Goal: Navigation & Orientation: Understand site structure

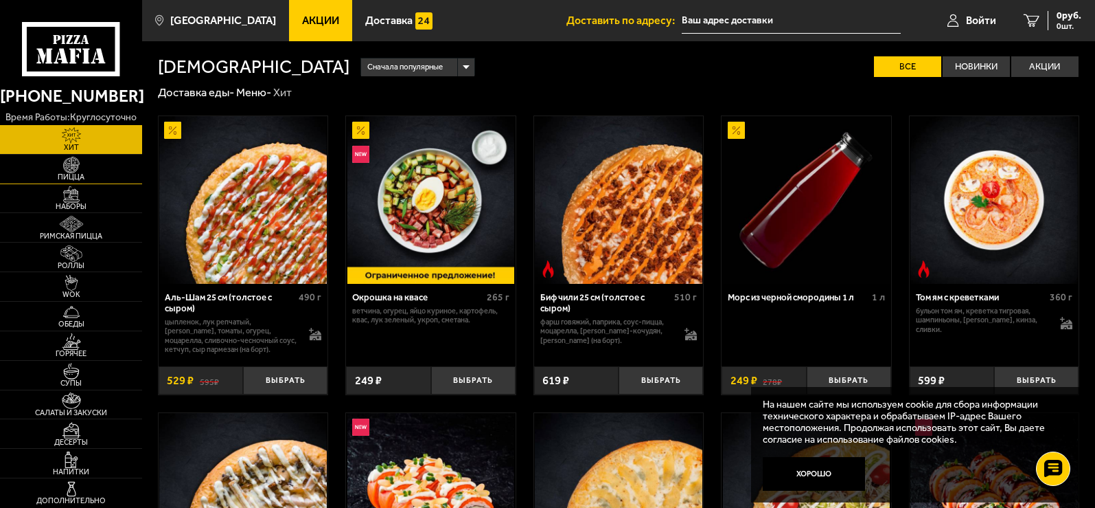
click at [68, 166] on img at bounding box center [71, 165] width 44 height 16
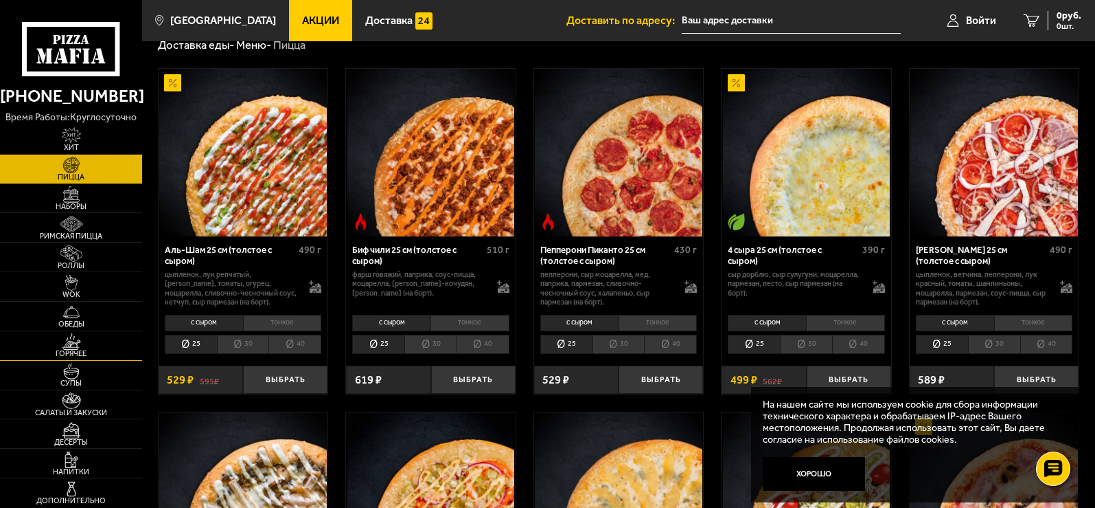
scroll to position [69, 0]
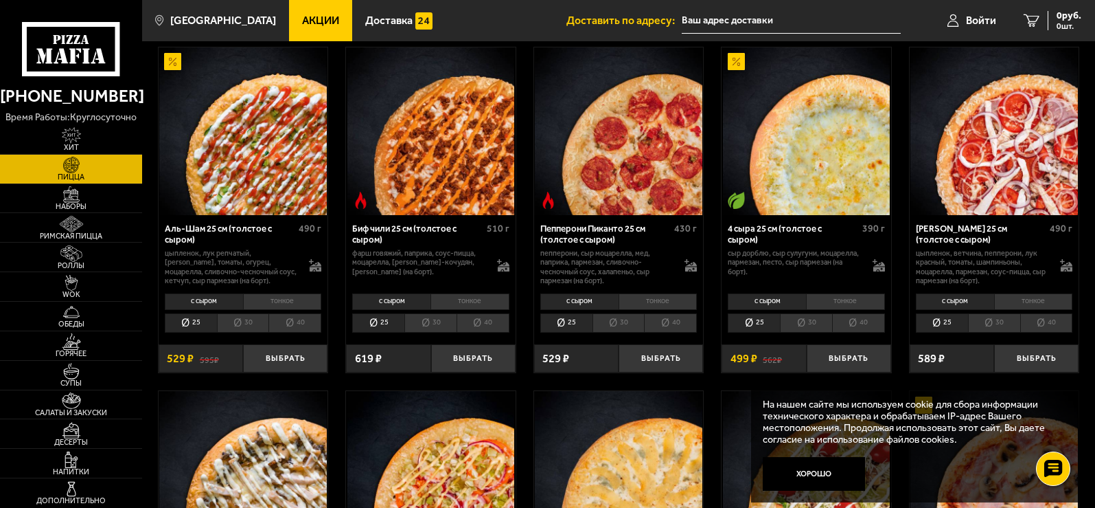
click at [684, 329] on li "40" at bounding box center [670, 322] width 53 height 19
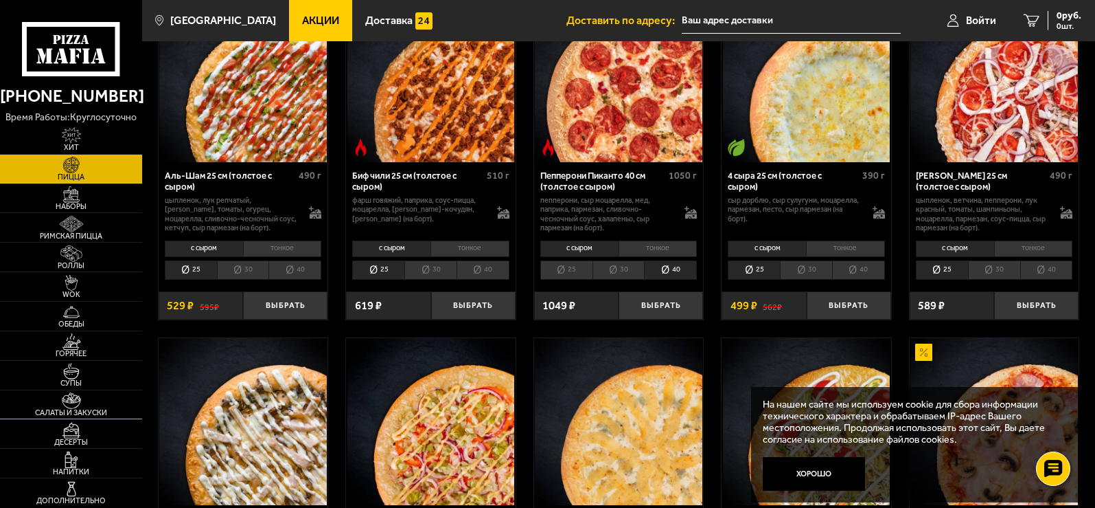
scroll to position [0, 0]
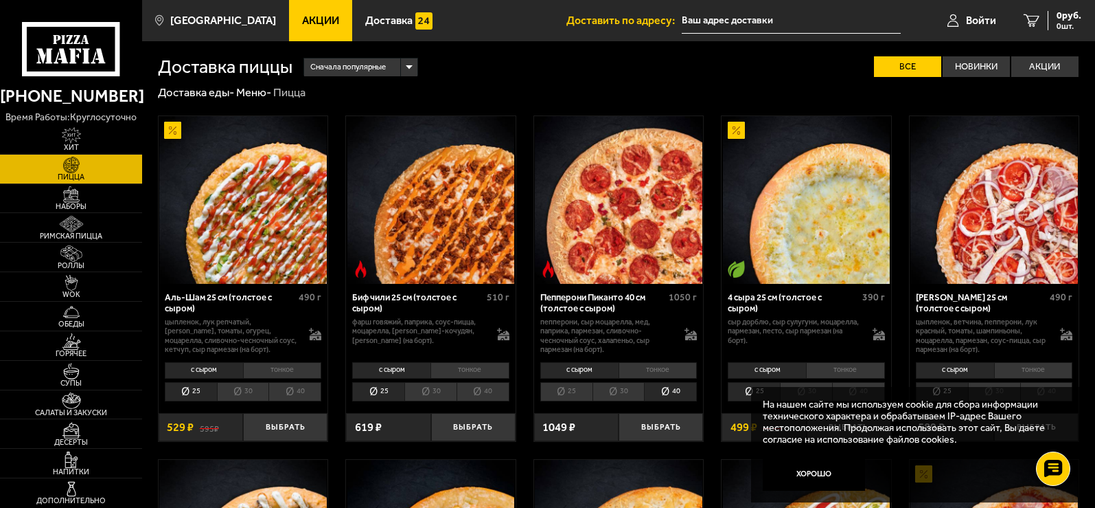
click at [277, 369] on li "тонкое" at bounding box center [282, 370] width 79 height 16
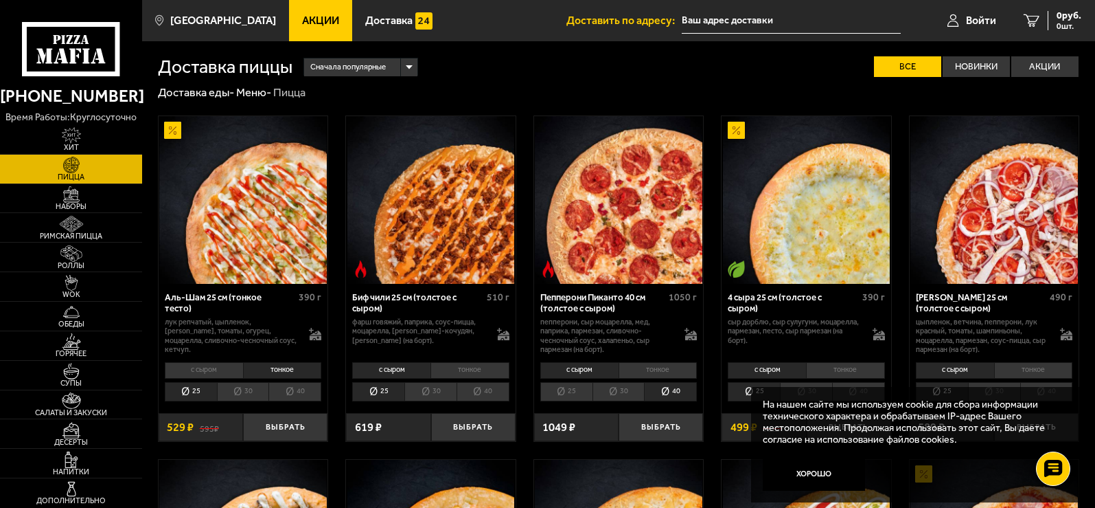
click at [309, 389] on li "40" at bounding box center [295, 391] width 53 height 19
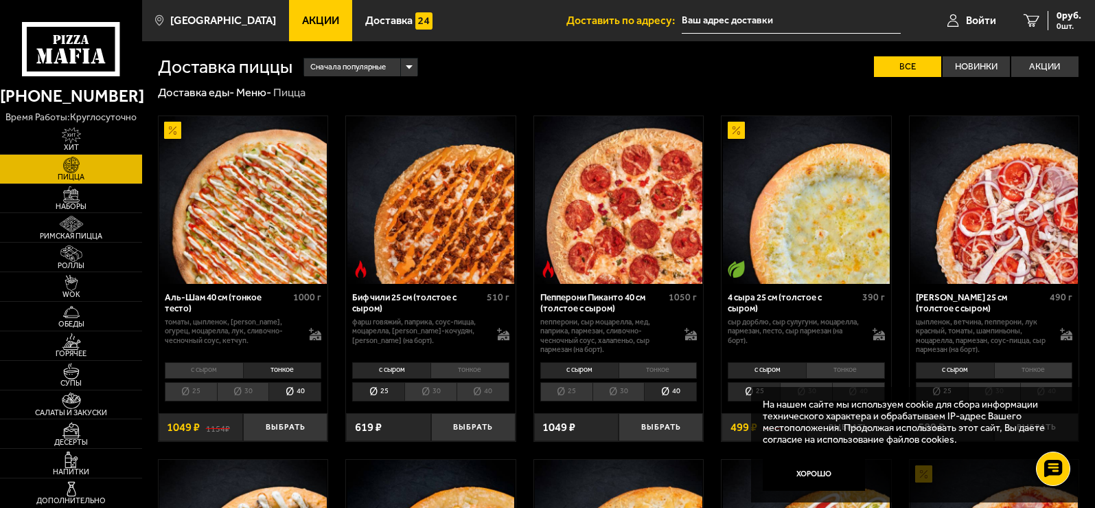
click at [200, 374] on li "с сыром" at bounding box center [204, 370] width 78 height 16
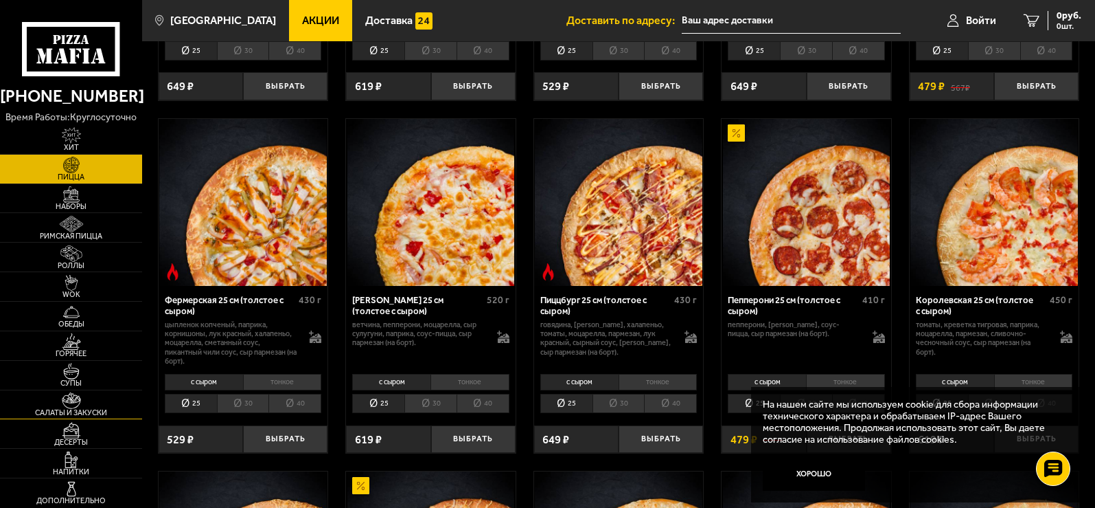
scroll to position [618, 0]
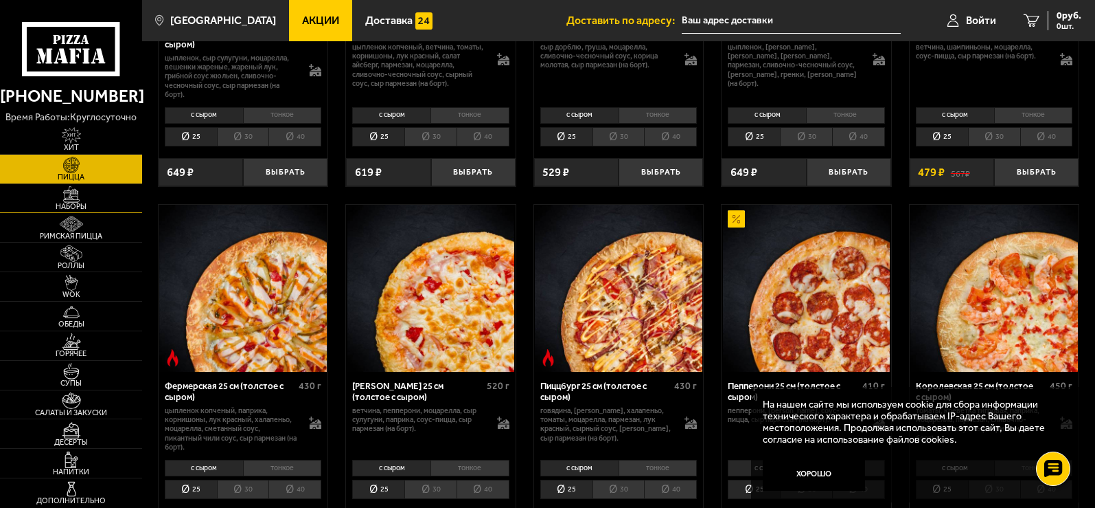
click at [80, 210] on span "Наборы" at bounding box center [71, 207] width 142 height 8
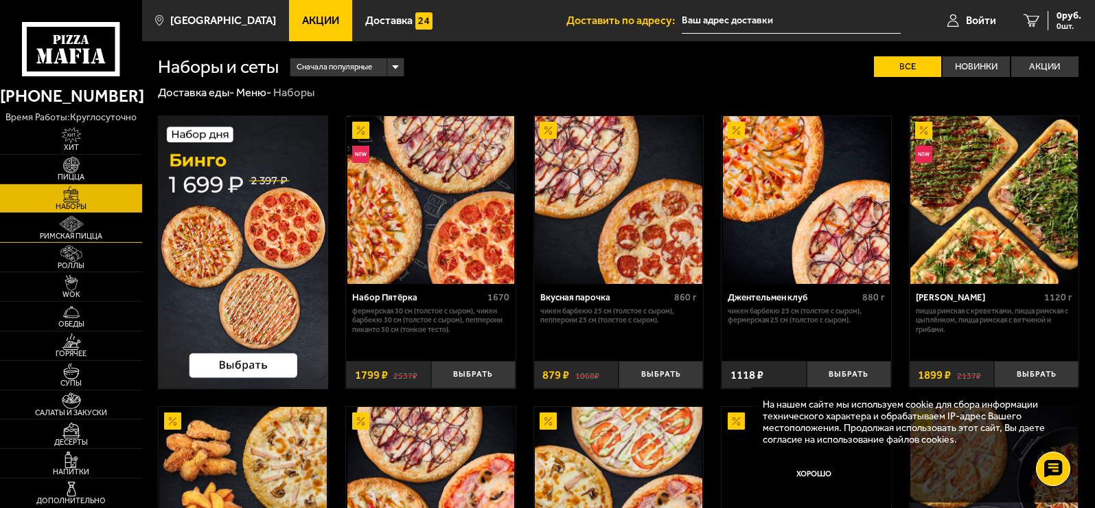
click at [75, 230] on img at bounding box center [71, 224] width 44 height 16
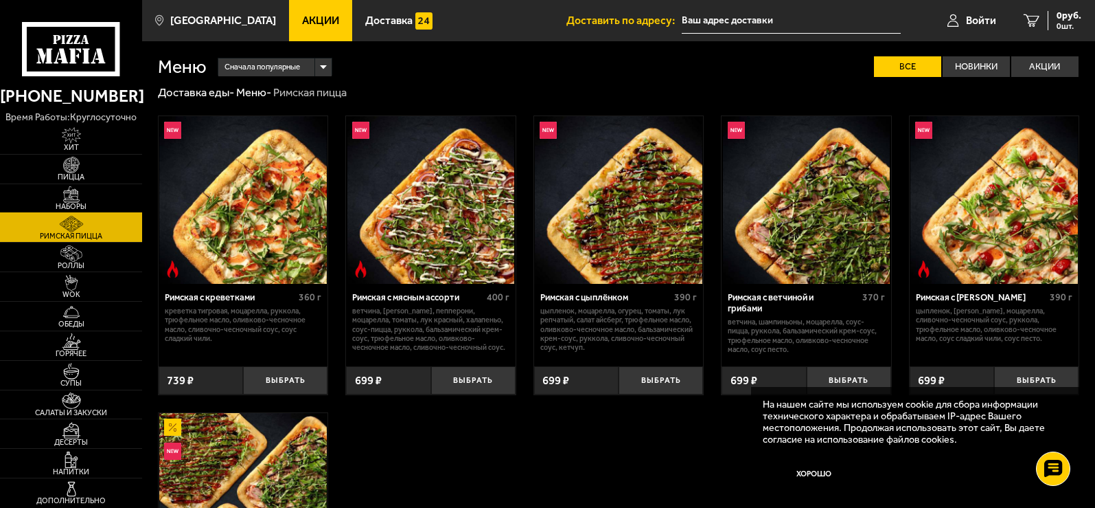
click at [84, 198] on img at bounding box center [71, 194] width 44 height 16
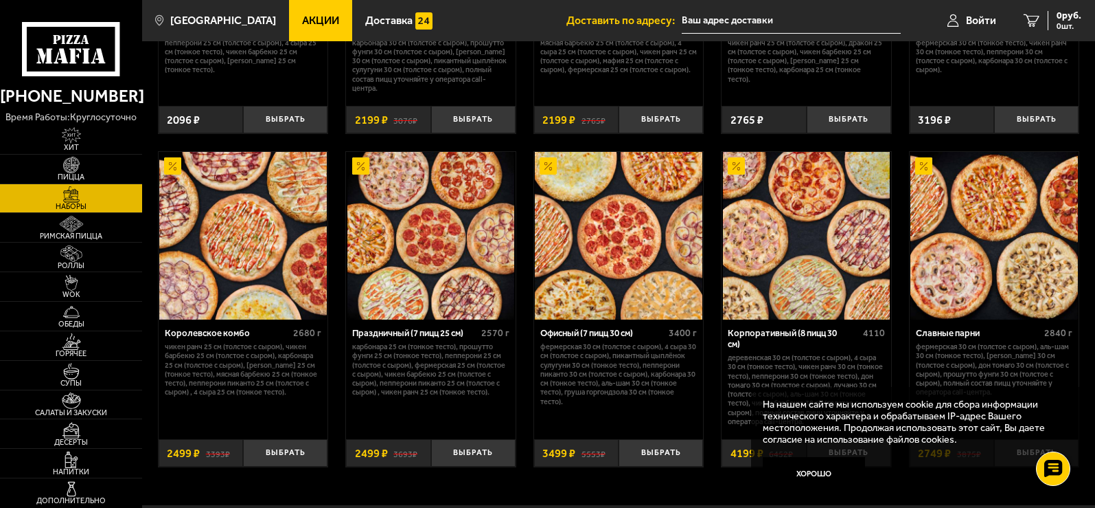
scroll to position [1808, 0]
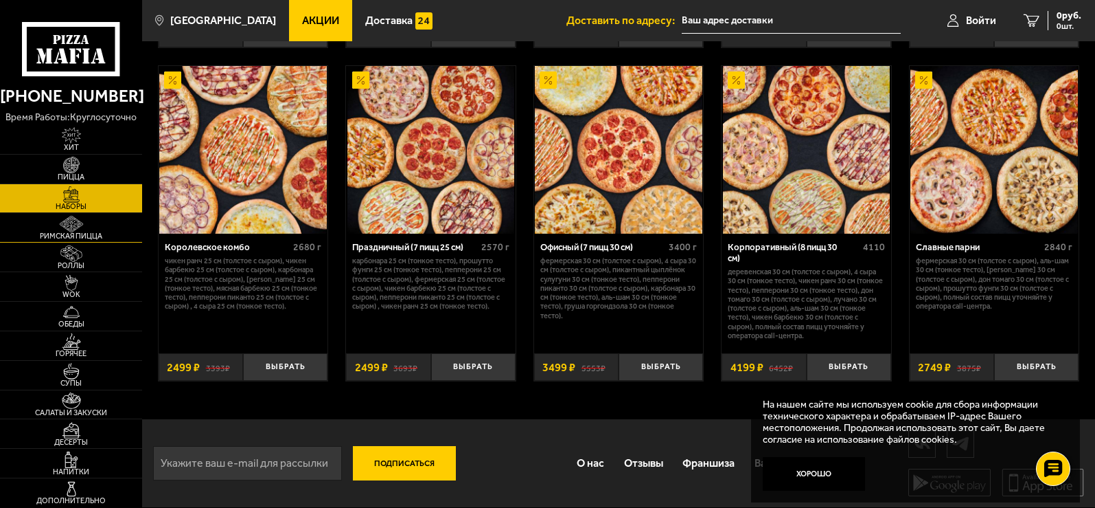
click at [41, 235] on span "Римская пицца" at bounding box center [71, 236] width 142 height 8
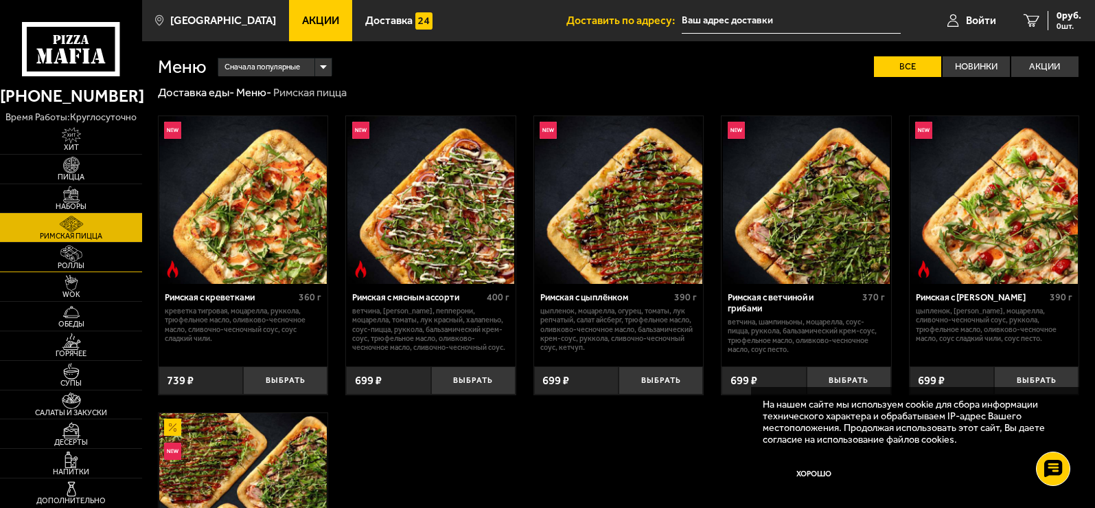
click at [41, 252] on link "Роллы" at bounding box center [71, 256] width 142 height 29
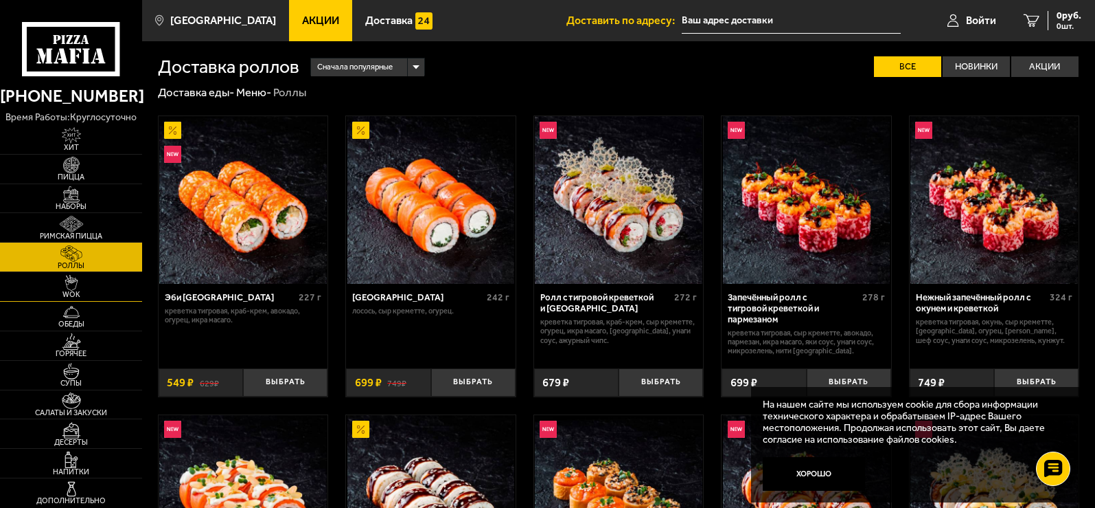
click at [36, 290] on link "WOK" at bounding box center [71, 286] width 142 height 29
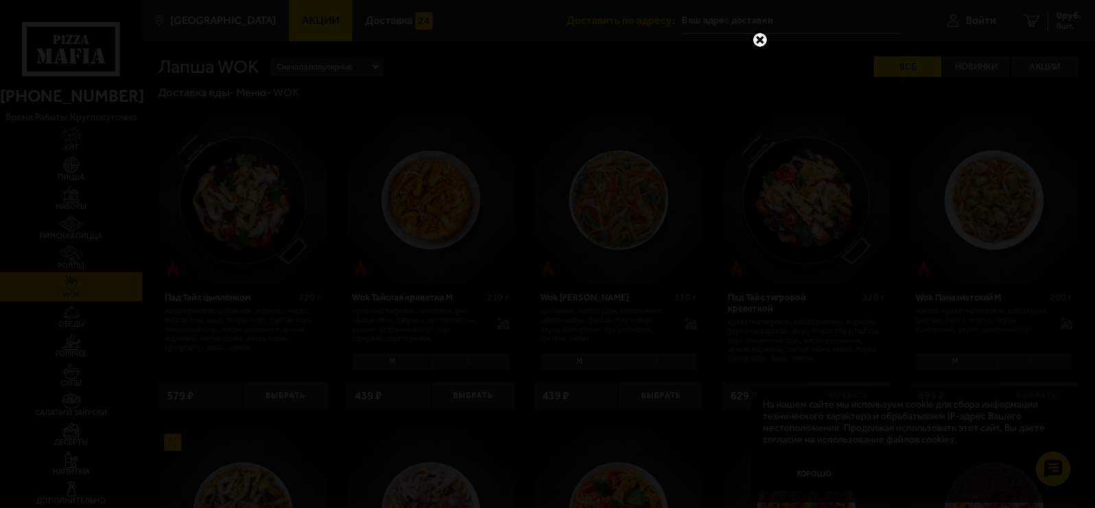
click at [762, 43] on link at bounding box center [760, 40] width 18 height 18
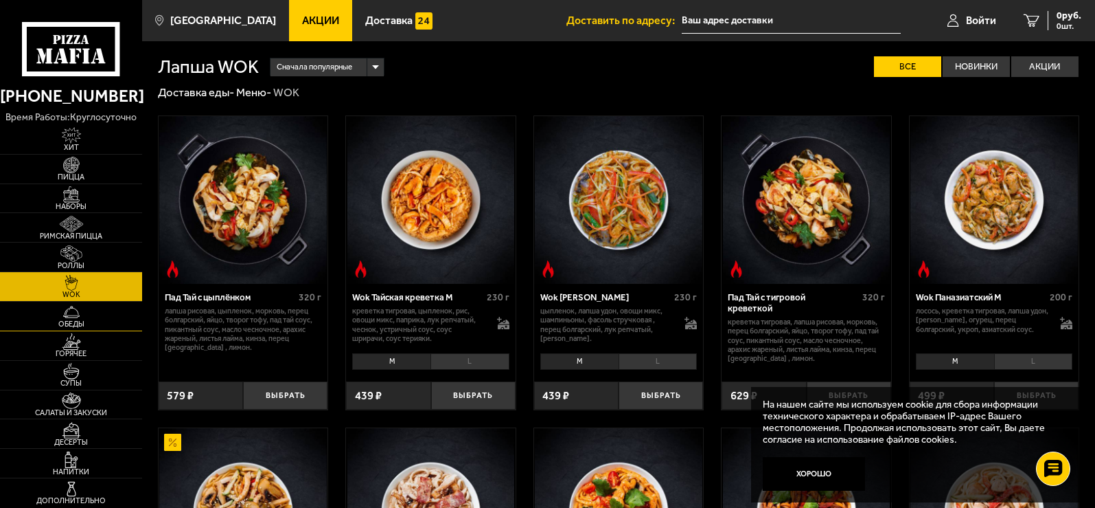
click at [82, 325] on span "Обеды" at bounding box center [71, 324] width 142 height 8
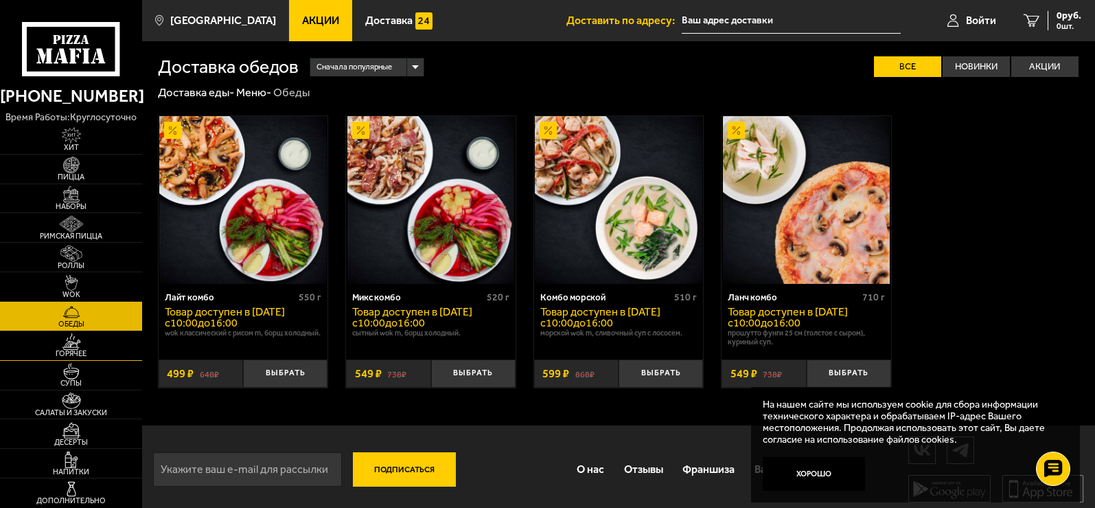
click at [77, 340] on img at bounding box center [71, 341] width 44 height 16
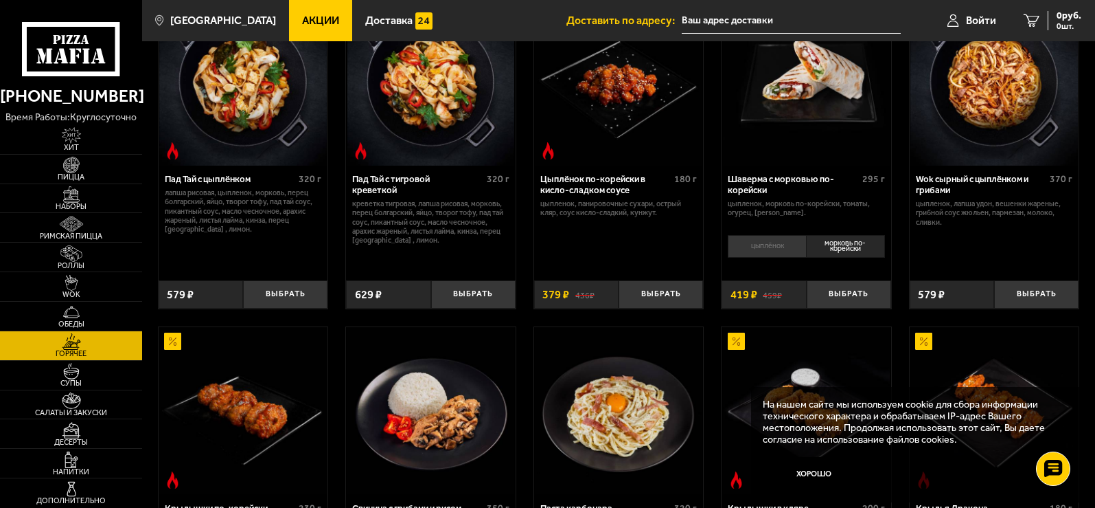
scroll to position [206, 0]
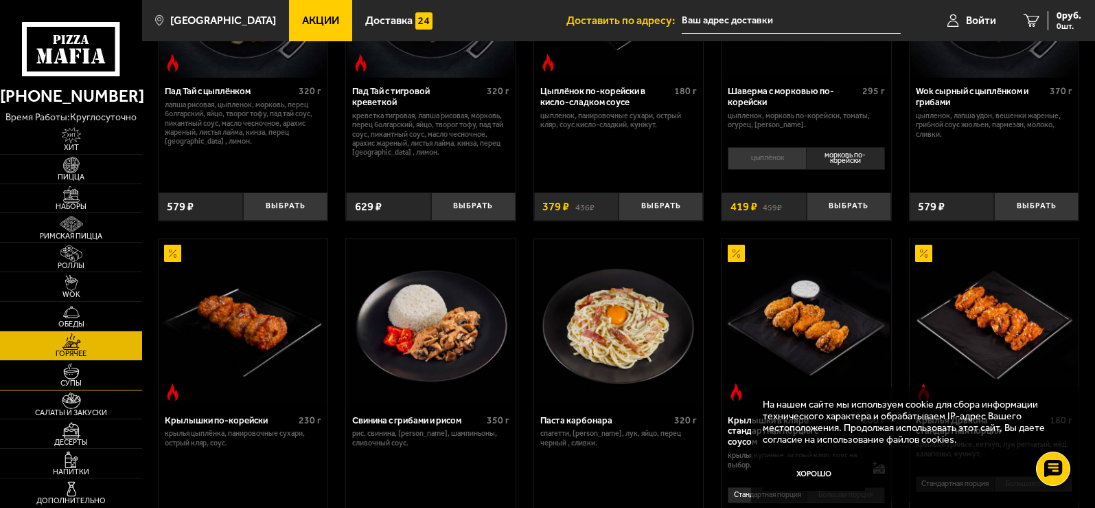
click at [105, 369] on link "Супы" at bounding box center [71, 375] width 142 height 29
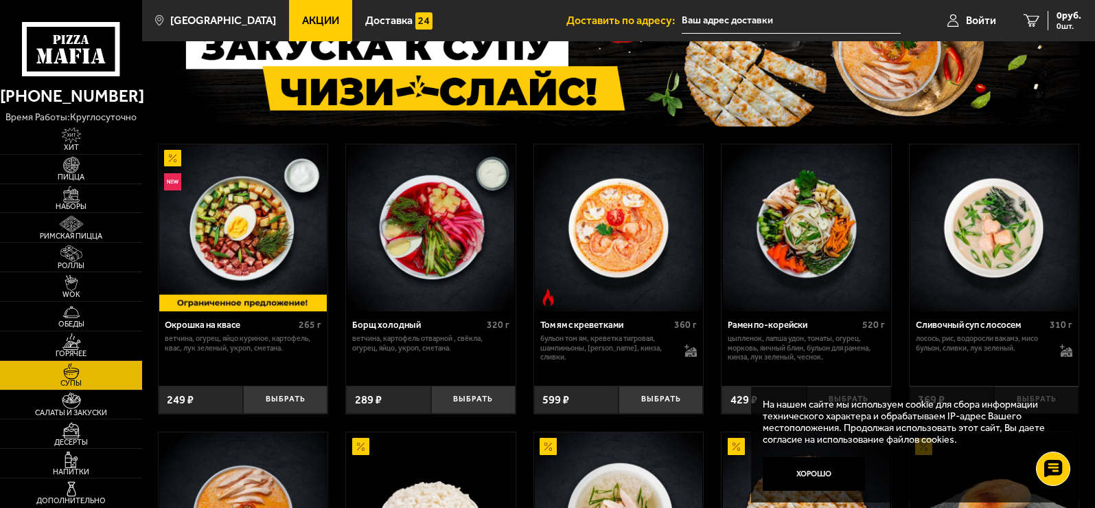
scroll to position [206, 0]
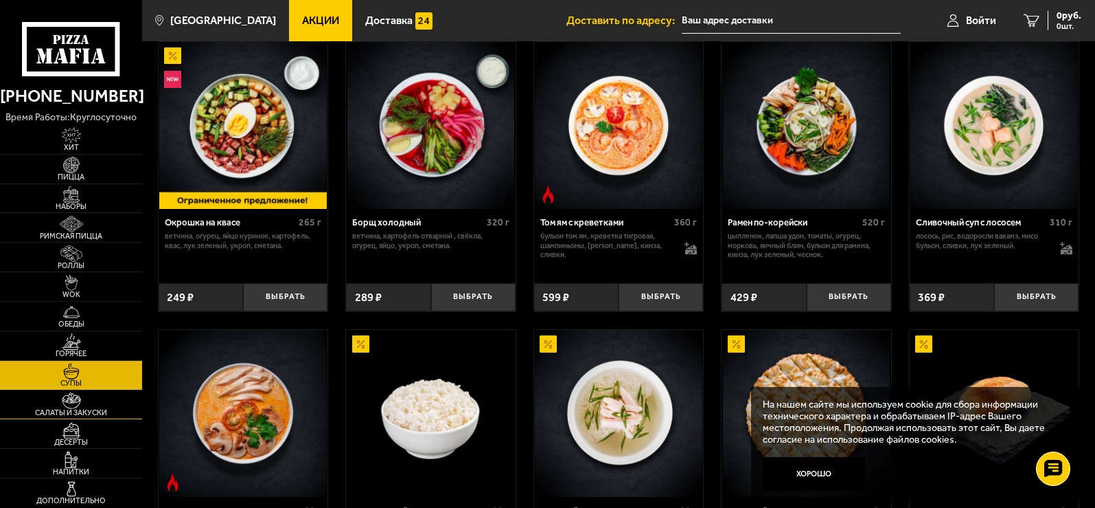
click at [59, 411] on span "Салаты и закуски" at bounding box center [71, 413] width 142 height 8
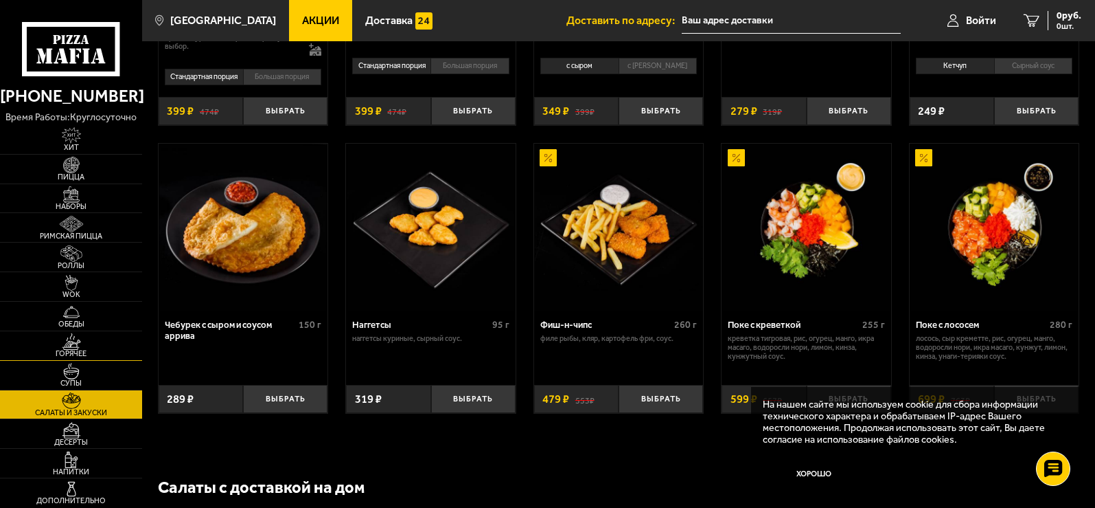
scroll to position [687, 0]
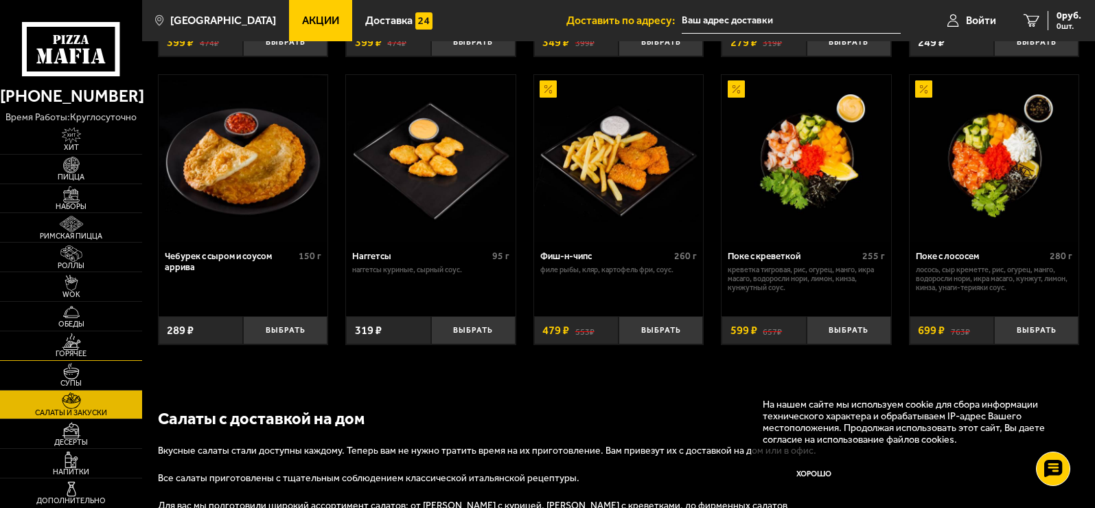
click at [12, 343] on link "Горячее" at bounding box center [71, 345] width 142 height 29
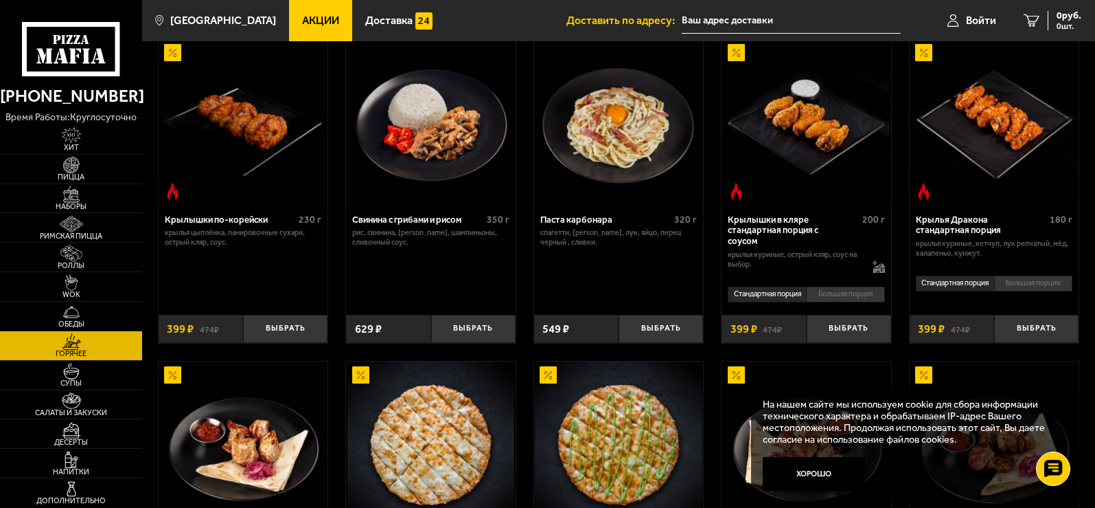
scroll to position [343, 0]
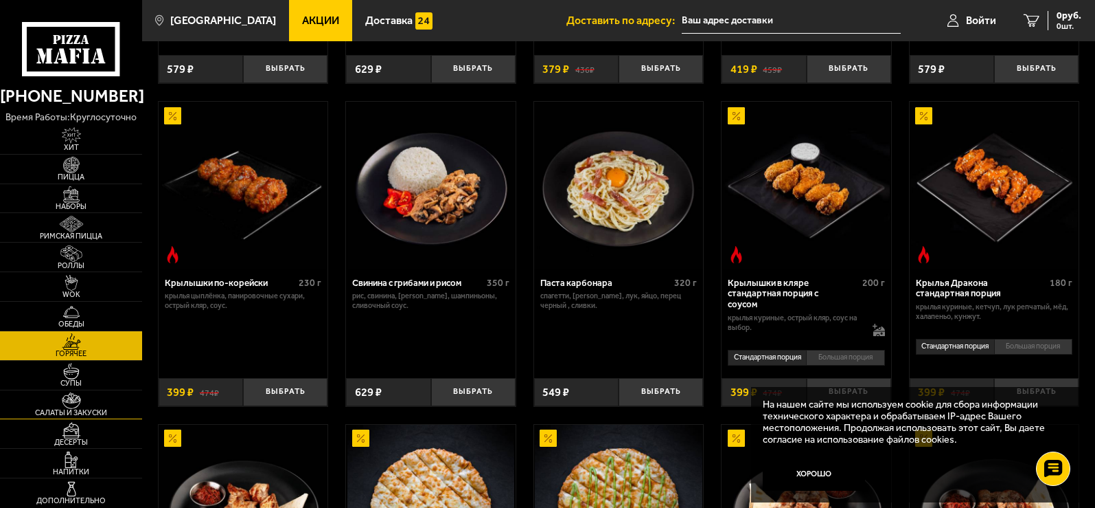
click at [100, 402] on link "Салаты и закуски" at bounding box center [71, 404] width 142 height 29
